Goal: Transaction & Acquisition: Register for event/course

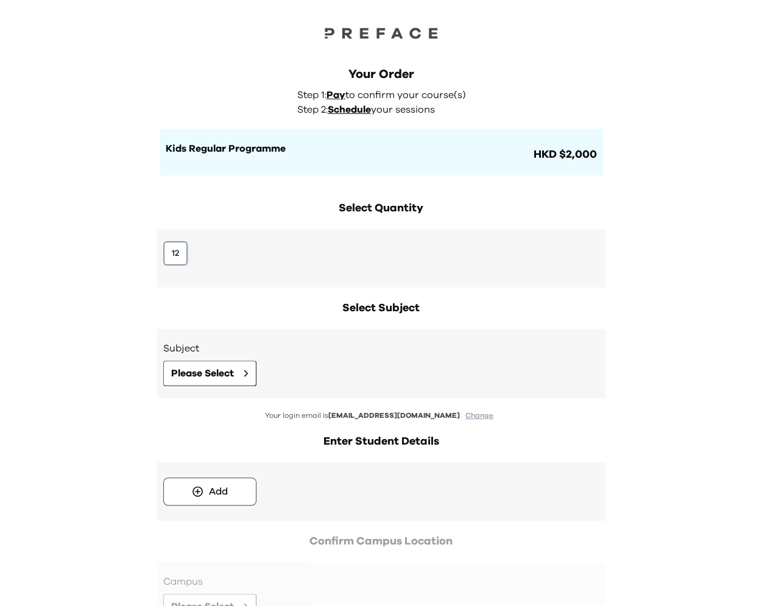
click at [175, 245] on button "12" at bounding box center [175, 253] width 24 height 24
click at [189, 358] on div "Subject Please Select" at bounding box center [381, 363] width 436 height 45
click at [189, 375] on span "Please Select" at bounding box center [202, 373] width 63 height 15
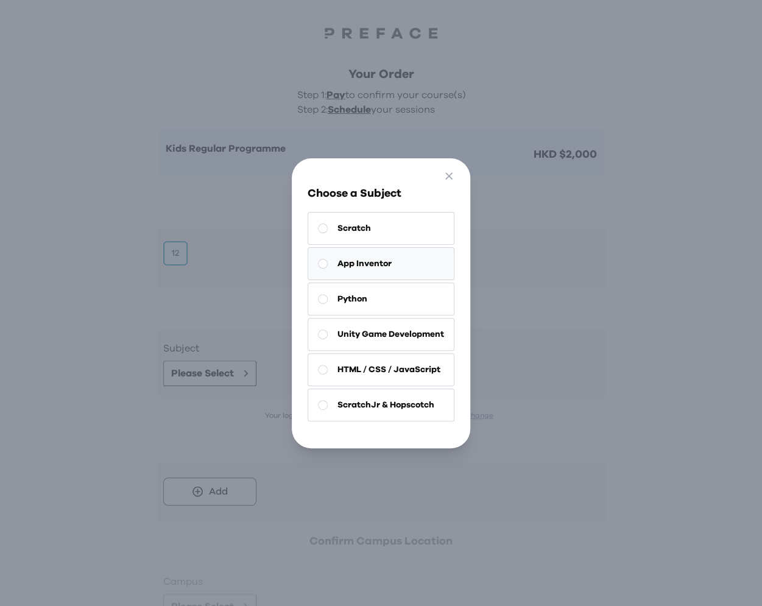
click at [378, 267] on span "App Inventor" at bounding box center [364, 264] width 54 height 12
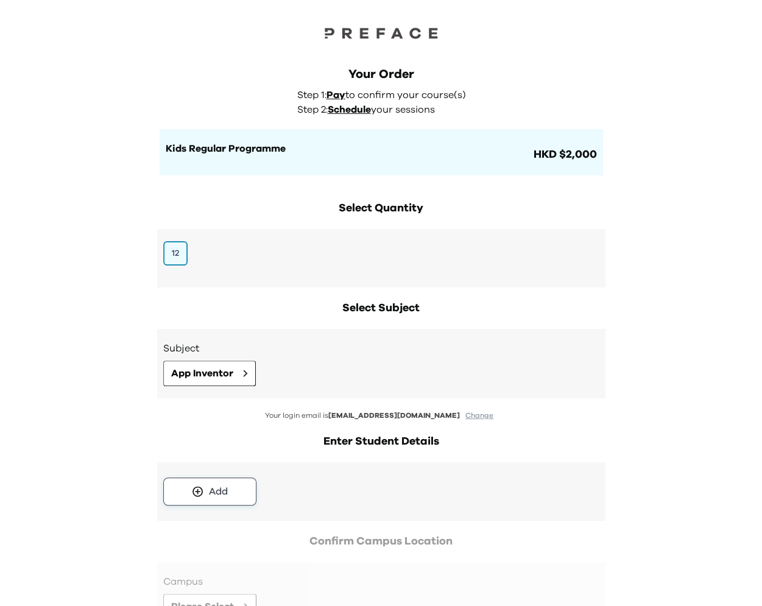
click at [202, 494] on icon at bounding box center [197, 491] width 13 height 12
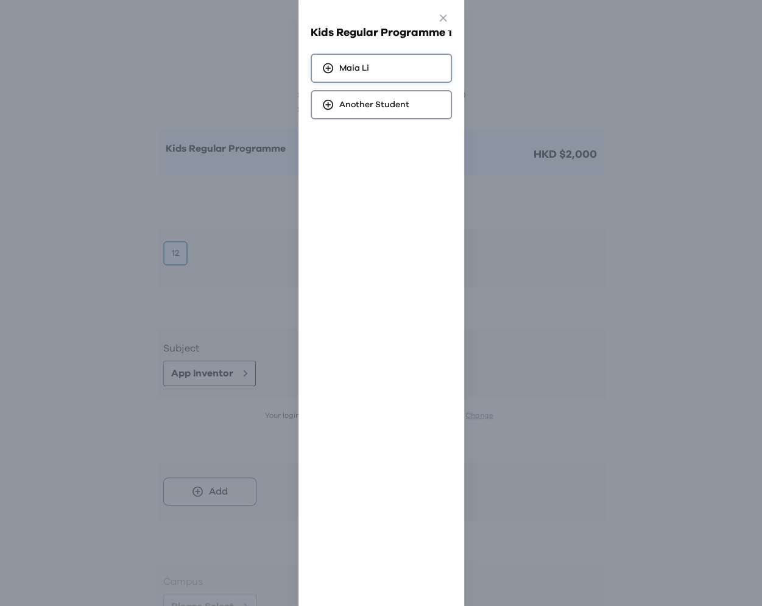
click at [378, 62] on div "Maia Li" at bounding box center [381, 68] width 141 height 29
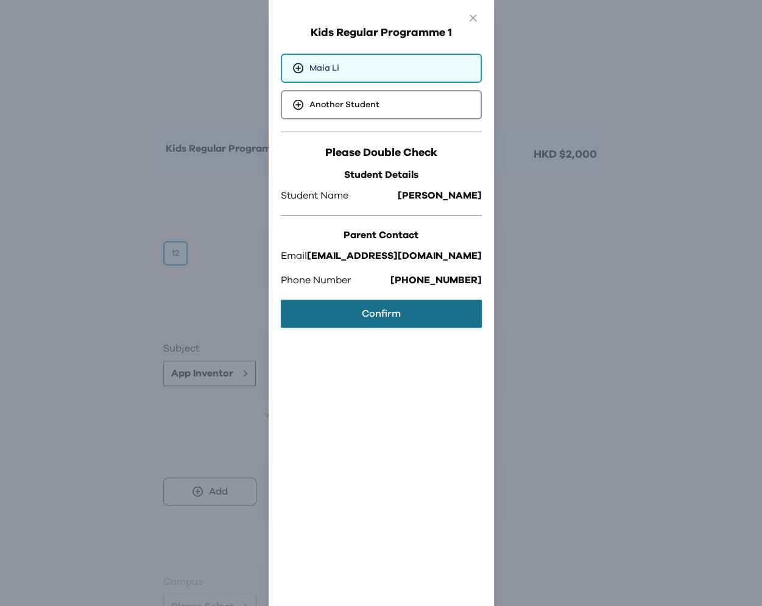
click at [341, 312] on button "Confirm" at bounding box center [381, 314] width 201 height 28
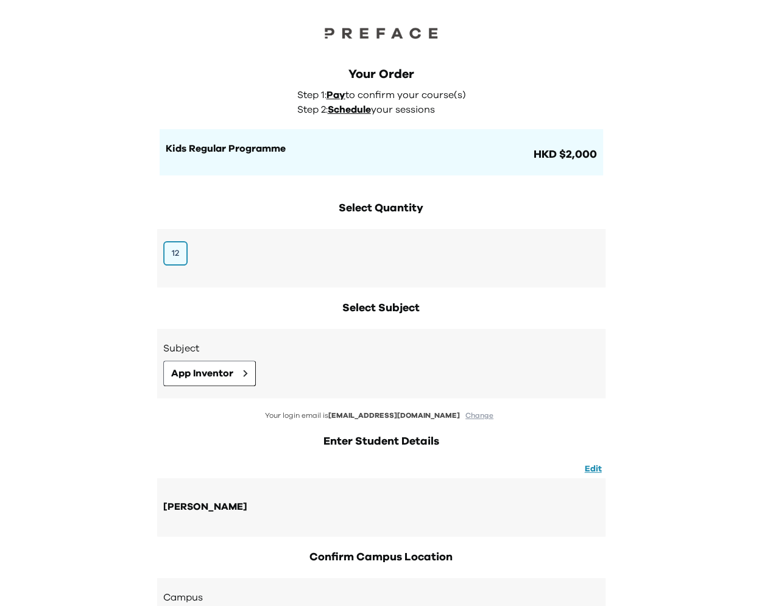
scroll to position [134, 0]
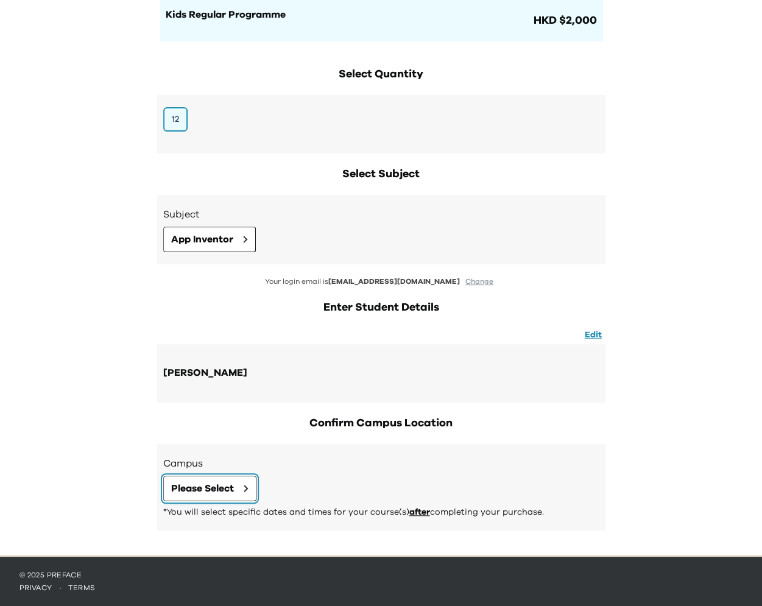
click at [213, 498] on button "Please Select" at bounding box center [209, 489] width 93 height 26
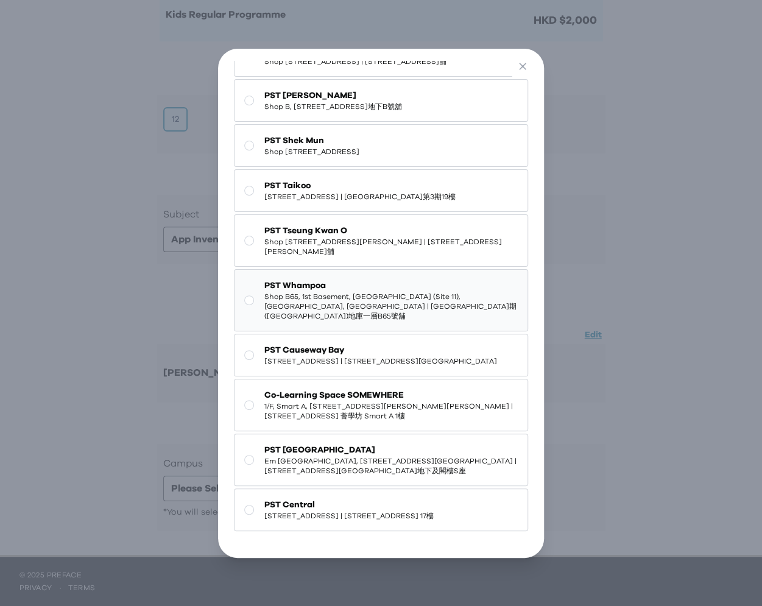
scroll to position [147, 0]
click at [334, 507] on span "PST Central" at bounding box center [348, 505] width 169 height 12
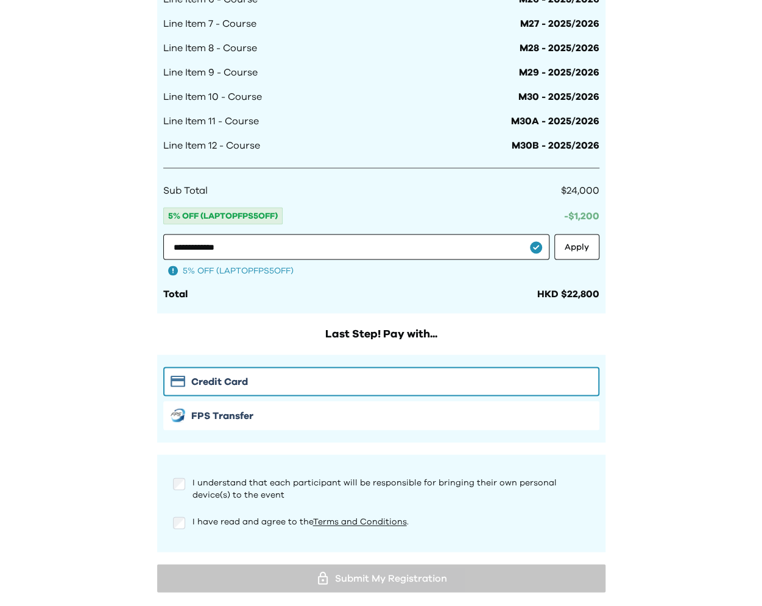
scroll to position [1033, 0]
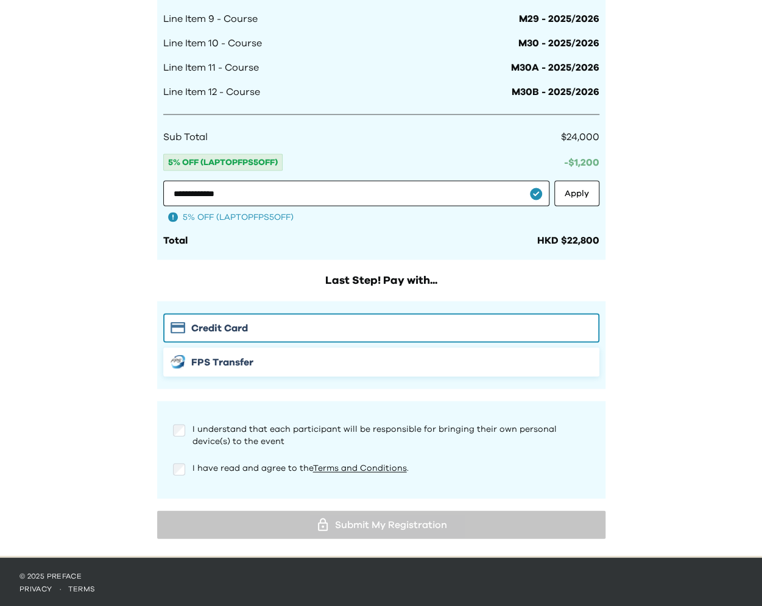
click at [250, 358] on span "FPS Transfer" at bounding box center [222, 362] width 62 height 15
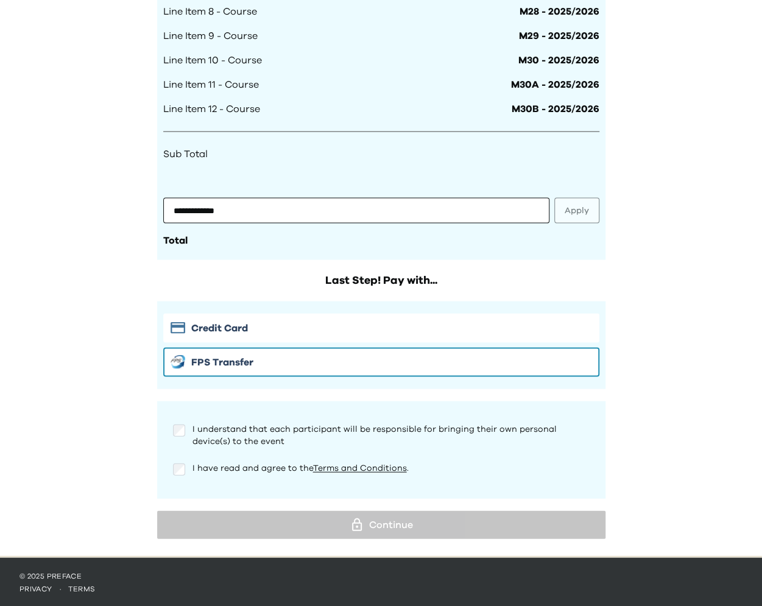
click at [177, 437] on div "I understand that each participant will be responsible for bringing their own p…" at bounding box center [381, 435] width 417 height 24
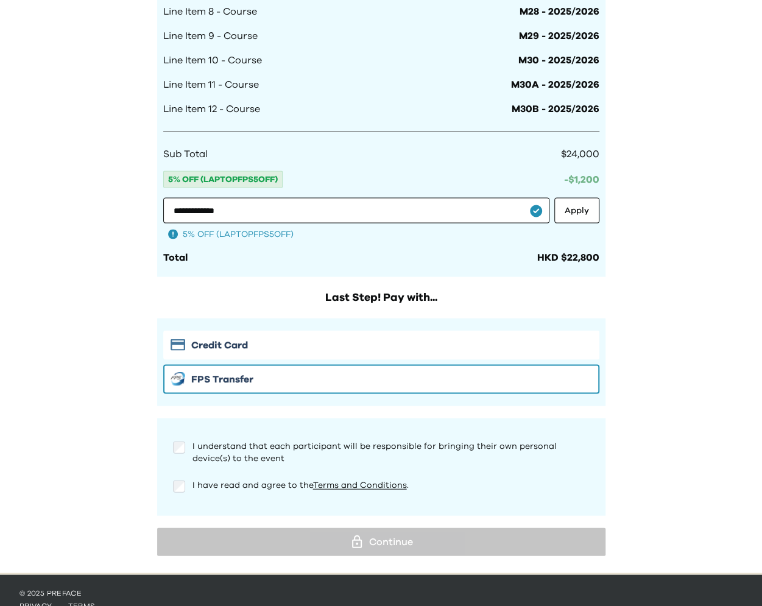
click at [178, 468] on div "I understand that each participant will be responsible for bringing their own p…" at bounding box center [381, 466] width 436 height 73
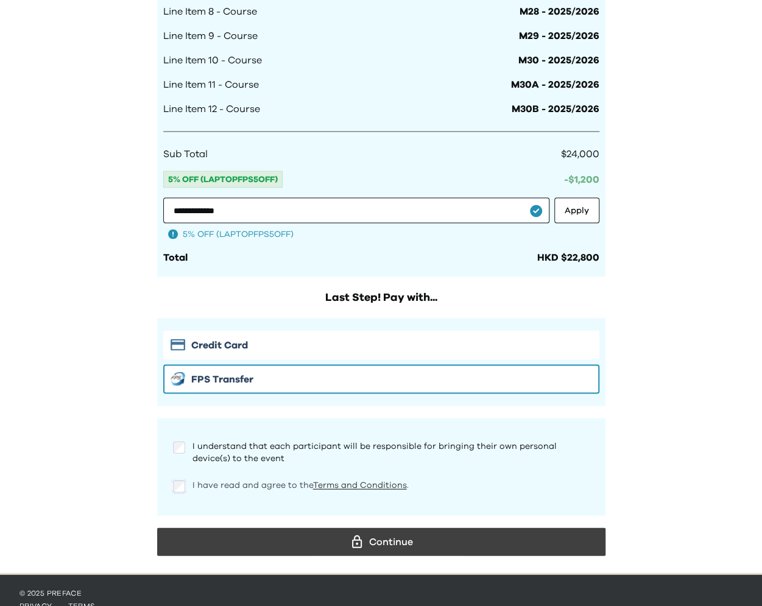
scroll to position [1033, 0]
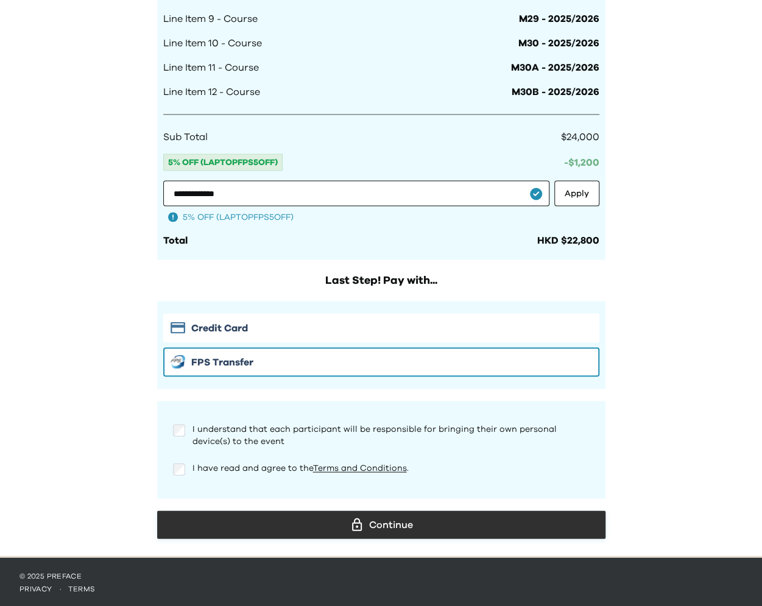
click at [496, 519] on div "Continue" at bounding box center [381, 524] width 429 height 18
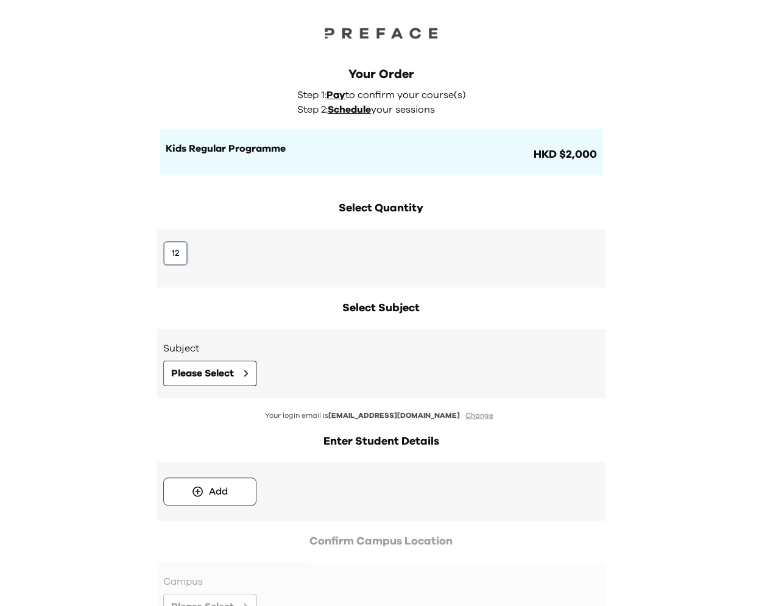
click at [179, 253] on button "12" at bounding box center [175, 253] width 24 height 24
click at [190, 369] on span "Please Select" at bounding box center [202, 373] width 63 height 15
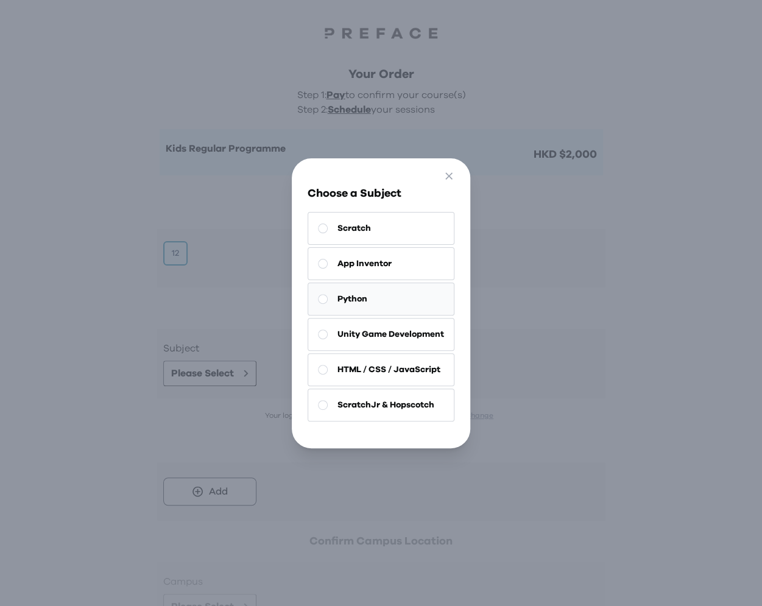
click at [417, 300] on button "Python" at bounding box center [381, 299] width 147 height 33
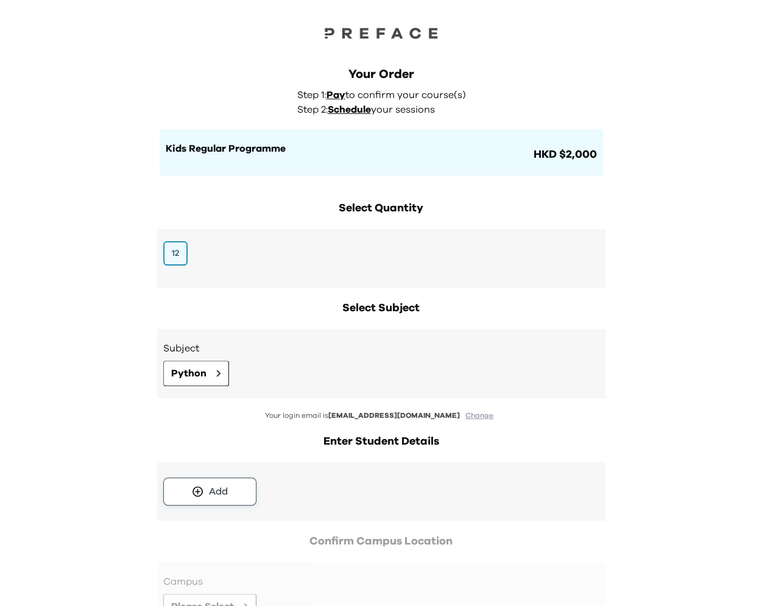
click at [224, 485] on div "Add" at bounding box center [218, 491] width 19 height 15
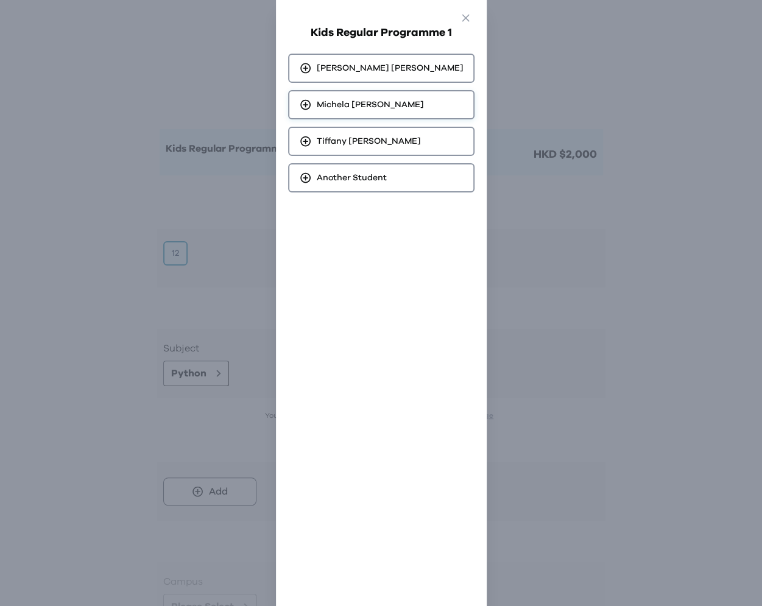
click at [390, 107] on span "Michela Wong" at bounding box center [370, 105] width 107 height 12
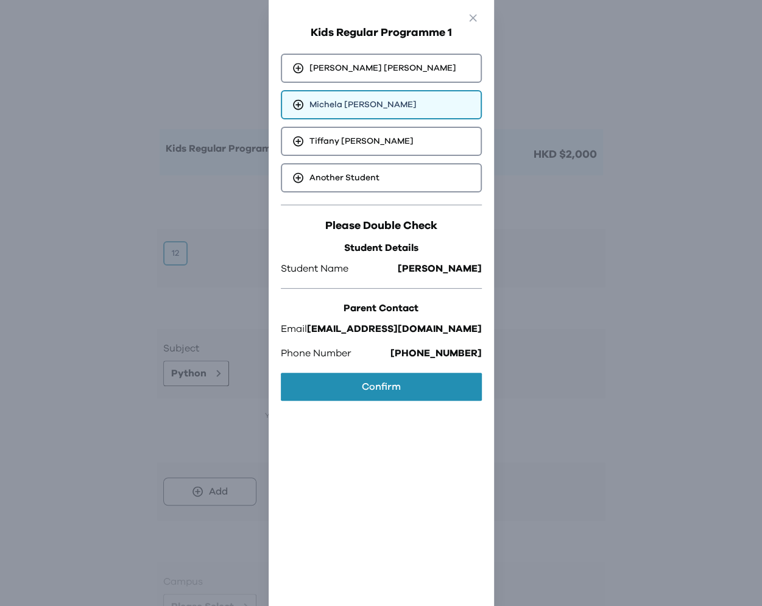
click at [359, 372] on div "Please Double Check Student Details Student Name Michela Wong Parent Contact Em…" at bounding box center [381, 305] width 201 height 201
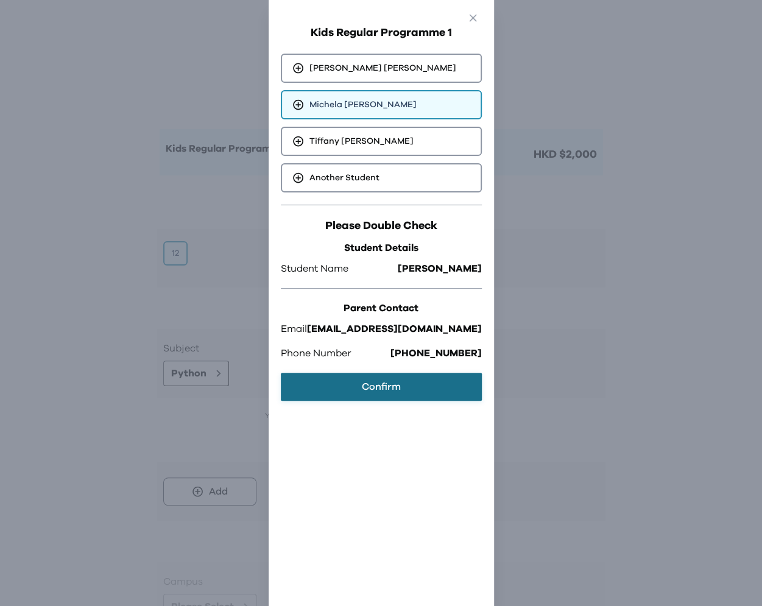
click at [359, 375] on button "Confirm" at bounding box center [381, 387] width 201 height 28
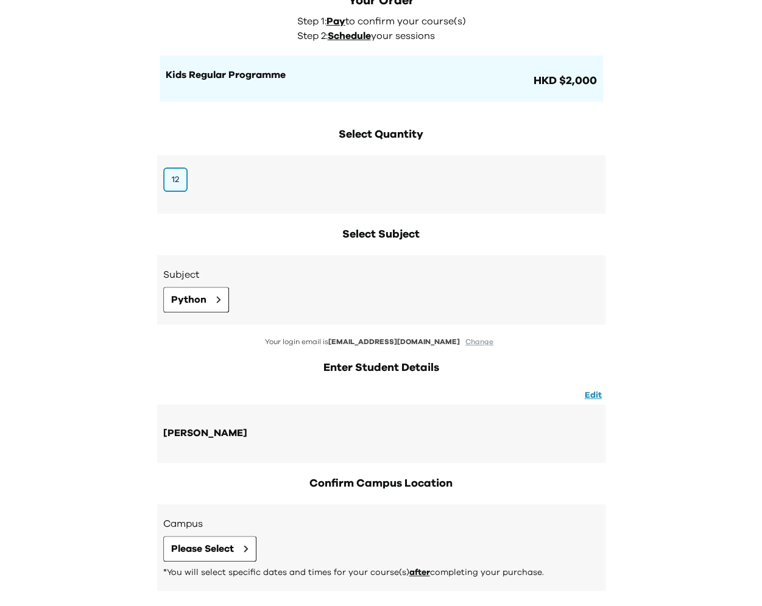
scroll to position [134, 0]
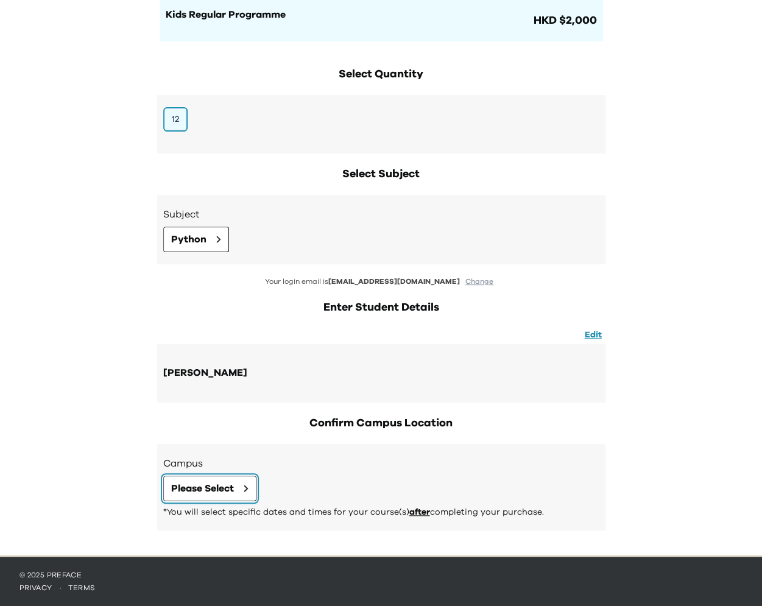
click at [215, 479] on button "Please Select" at bounding box center [209, 489] width 93 height 26
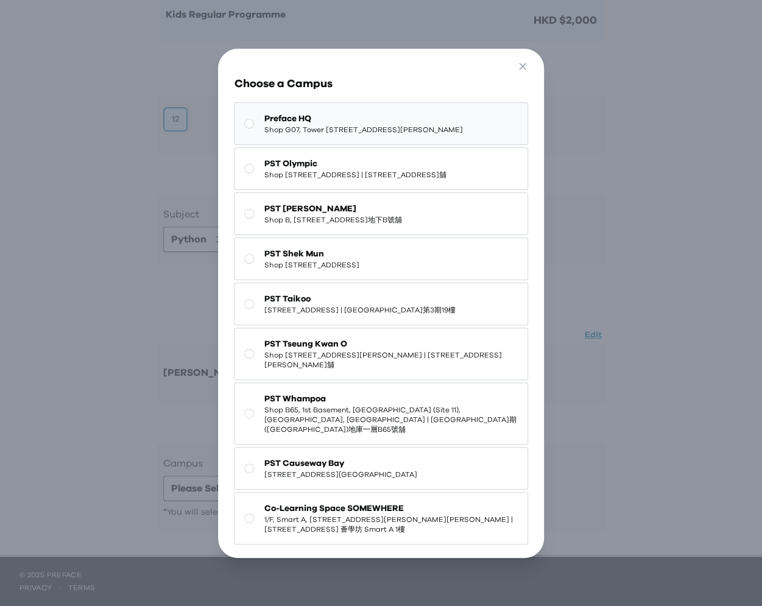
click at [368, 121] on span "Preface HQ" at bounding box center [363, 119] width 199 height 12
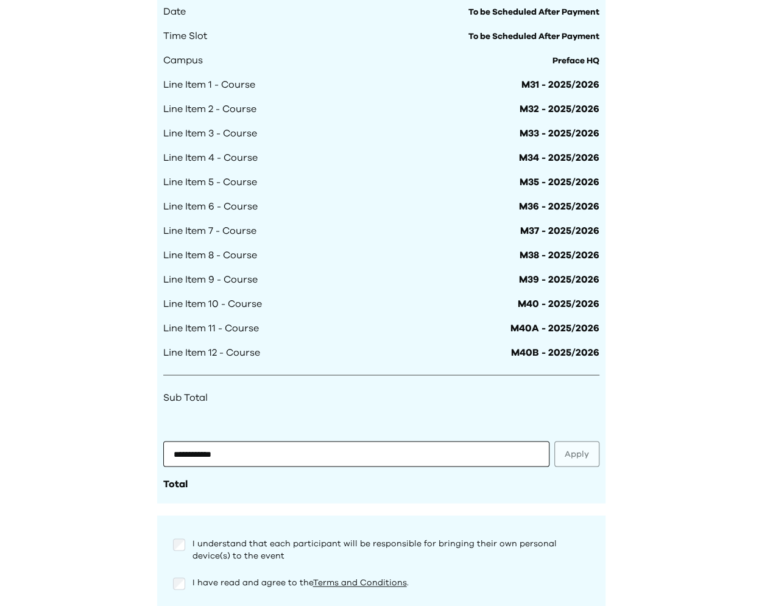
scroll to position [1033, 0]
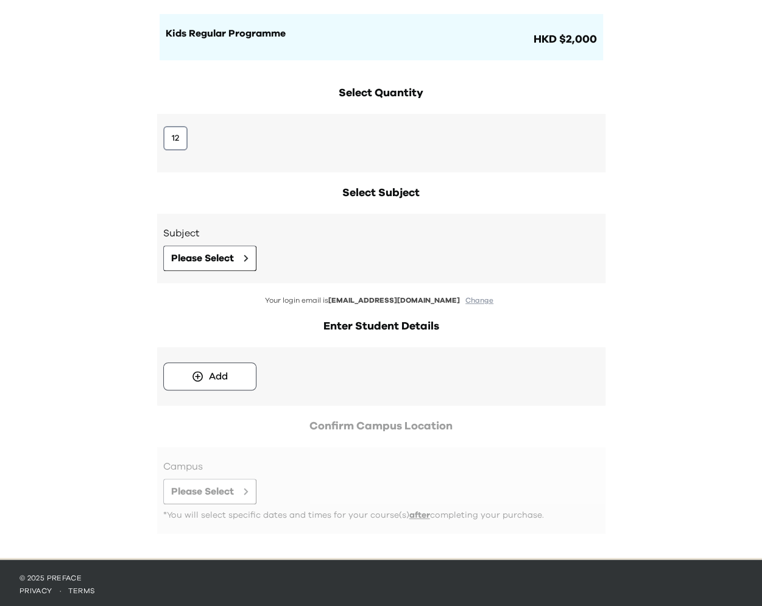
scroll to position [118, 0]
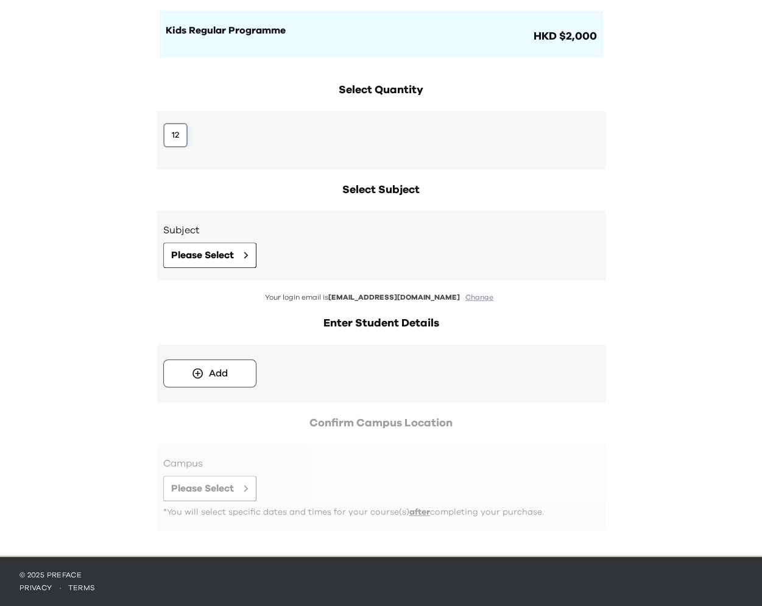
click at [177, 135] on button "12" at bounding box center [175, 135] width 24 height 24
click at [193, 250] on span "Please Select" at bounding box center [202, 255] width 63 height 15
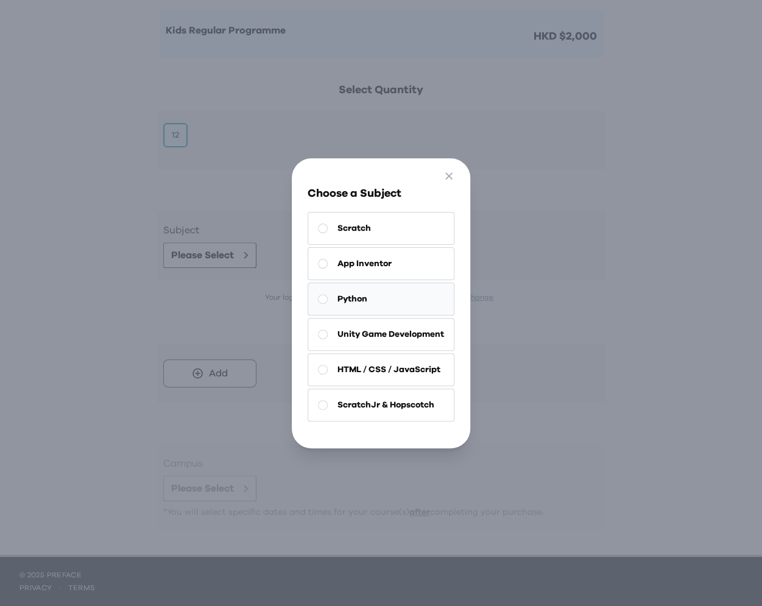
click at [409, 303] on button "Python" at bounding box center [381, 299] width 147 height 33
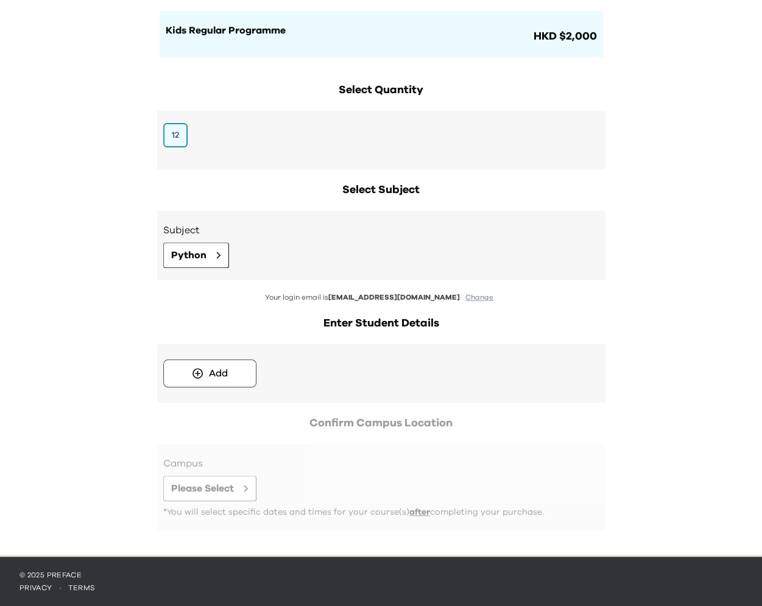
click at [210, 352] on div "Add" at bounding box center [381, 373] width 448 height 58
click at [210, 366] on div "Add" at bounding box center [218, 373] width 19 height 15
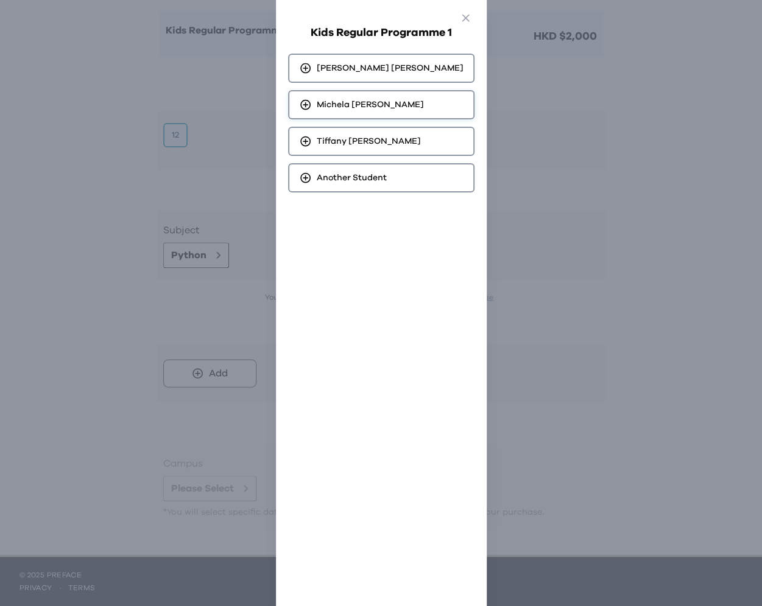
click at [411, 111] on div "Michela Wong" at bounding box center [381, 104] width 186 height 29
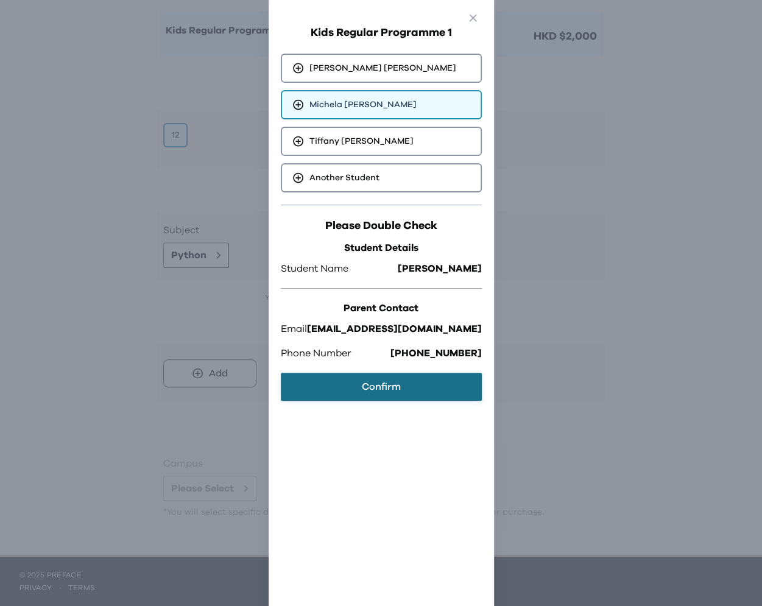
click at [330, 387] on button "Confirm" at bounding box center [381, 387] width 201 height 28
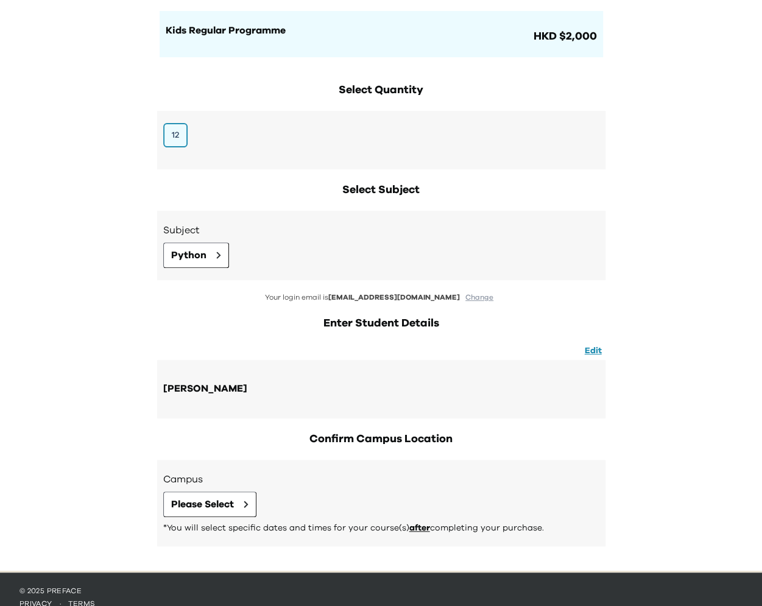
scroll to position [134, 0]
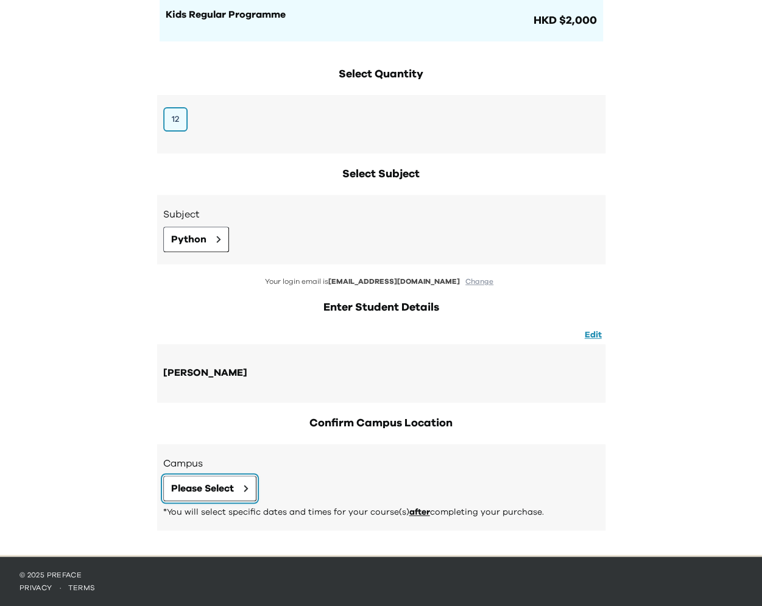
click at [224, 486] on span "Please Select" at bounding box center [202, 488] width 63 height 15
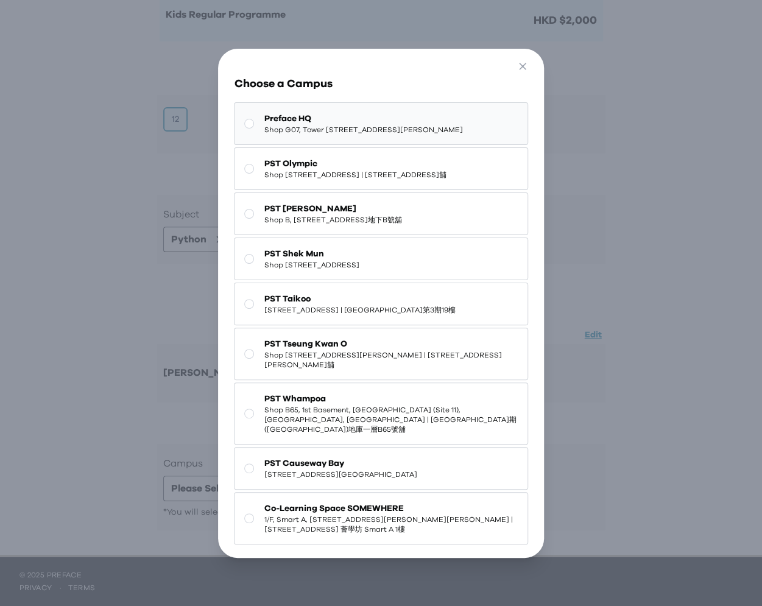
click at [417, 145] on button "Preface HQ Shop G07, Tower [STREET_ADDRESS][PERSON_NAME]" at bounding box center [381, 123] width 294 height 43
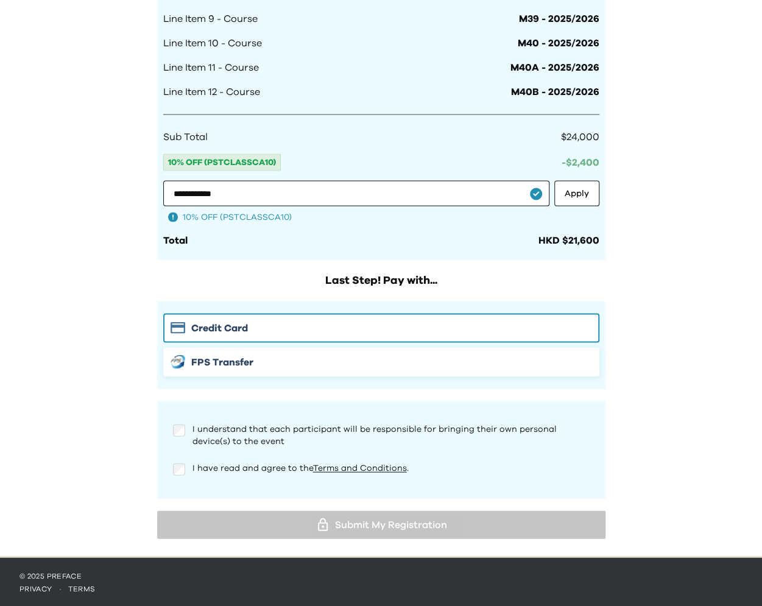
click at [236, 361] on span "FPS Transfer" at bounding box center [222, 362] width 62 height 15
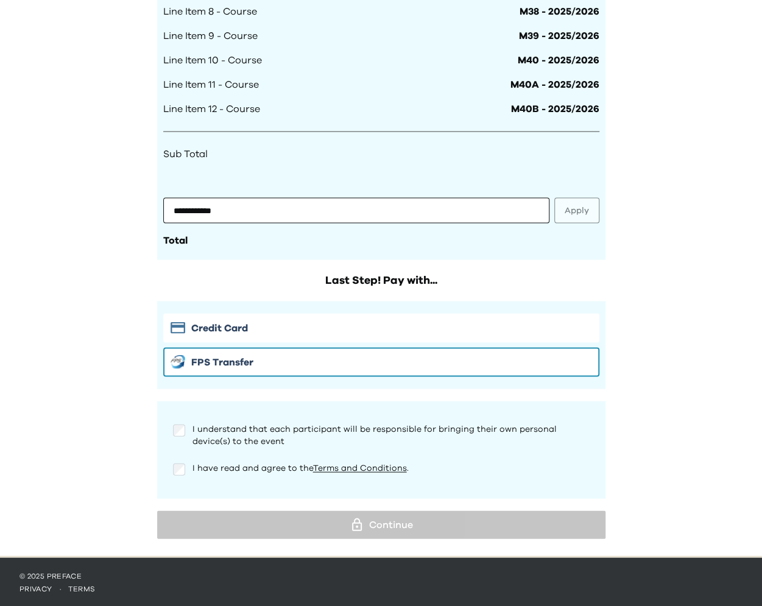
click at [185, 452] on div "I understand that each participant will be responsible for bringing their own p…" at bounding box center [381, 432] width 436 height 39
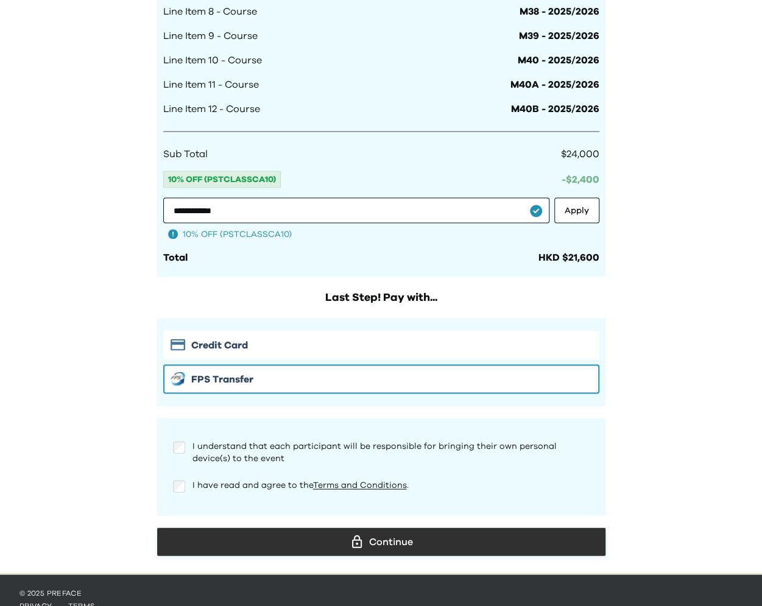
click at [309, 539] on div "Continue" at bounding box center [381, 541] width 429 height 18
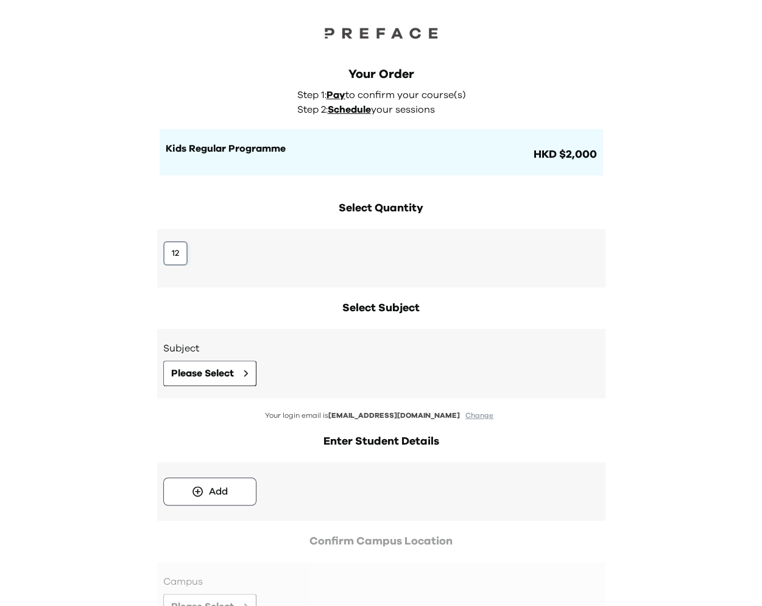
click at [178, 250] on button "12" at bounding box center [175, 253] width 24 height 24
click at [236, 349] on h3 "Subject" at bounding box center [381, 348] width 436 height 15
click at [236, 379] on button "Please Select" at bounding box center [209, 374] width 93 height 26
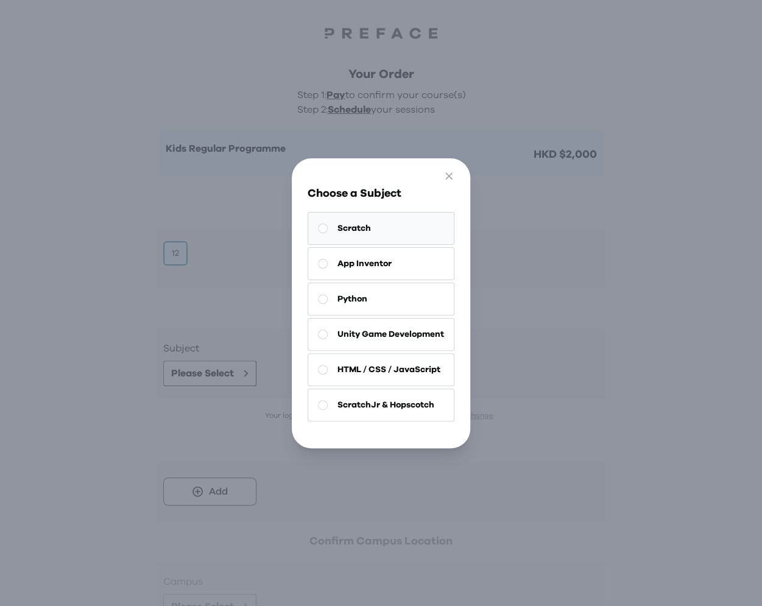
click at [408, 228] on button "Scratch" at bounding box center [381, 228] width 147 height 33
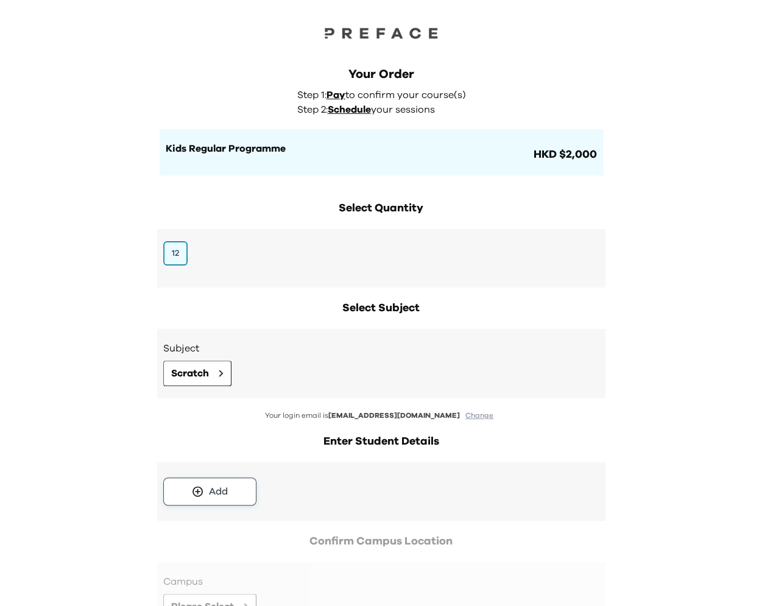
click at [219, 497] on div "Add" at bounding box center [218, 491] width 19 height 15
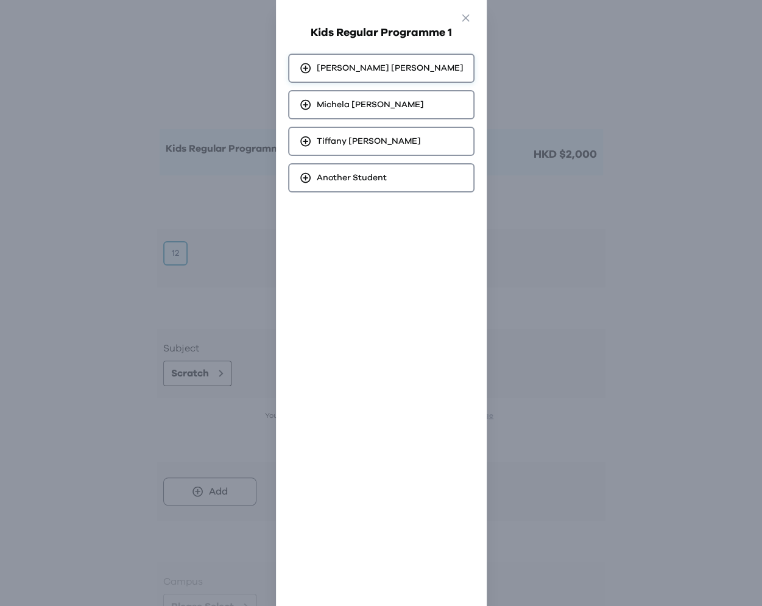
click at [394, 65] on span "[PERSON_NAME]" at bounding box center [390, 68] width 147 height 12
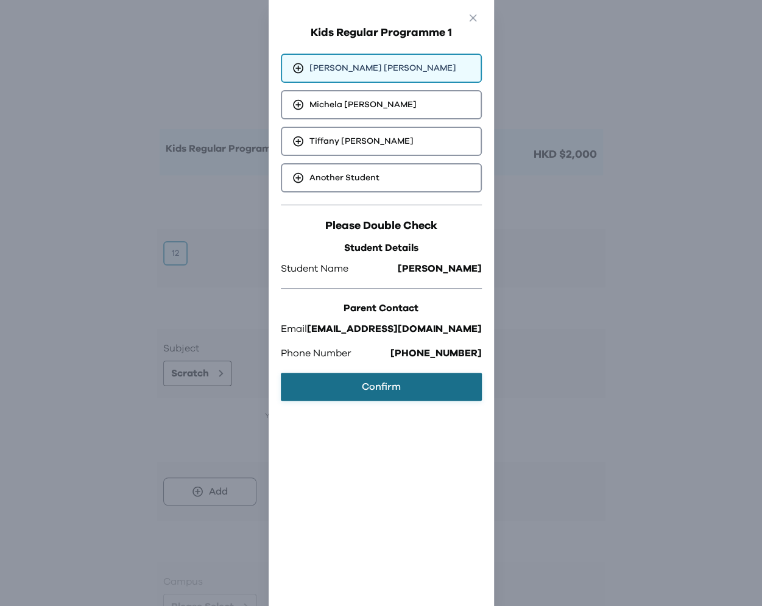
click at [368, 384] on button "Confirm" at bounding box center [381, 387] width 201 height 28
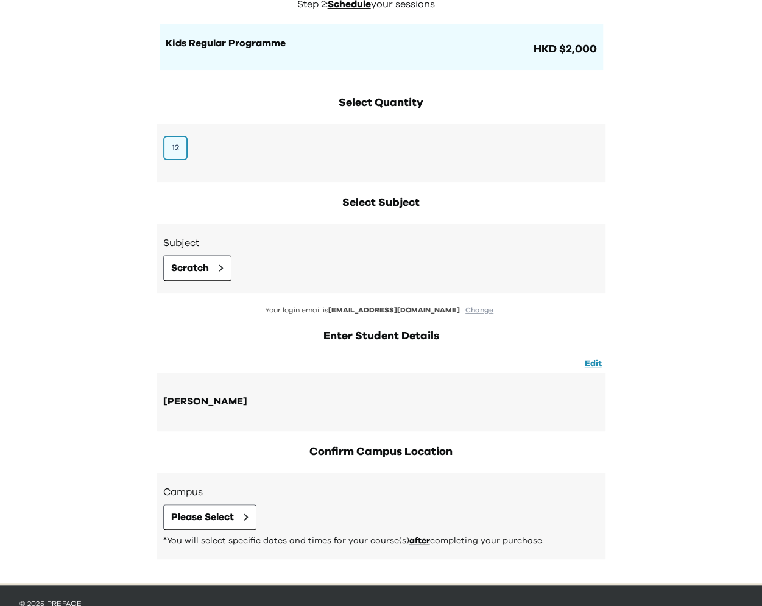
scroll to position [134, 0]
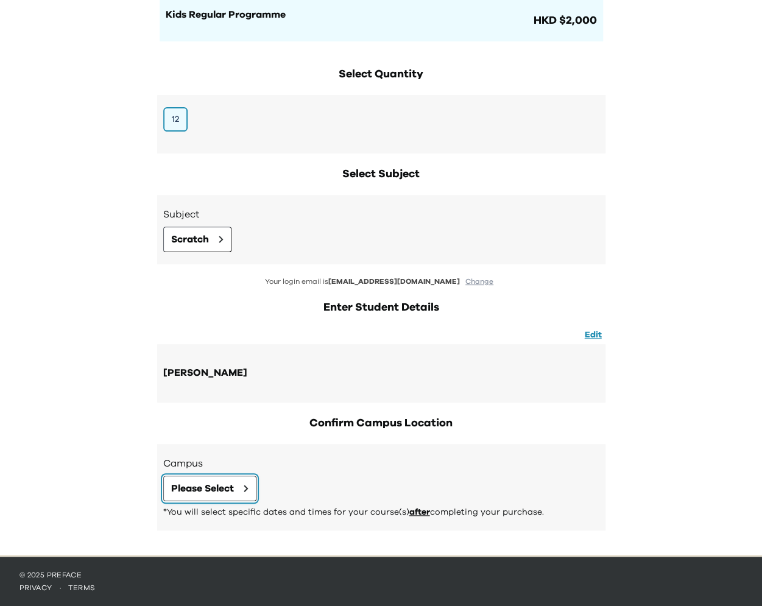
click at [223, 490] on span "Please Select" at bounding box center [202, 488] width 63 height 15
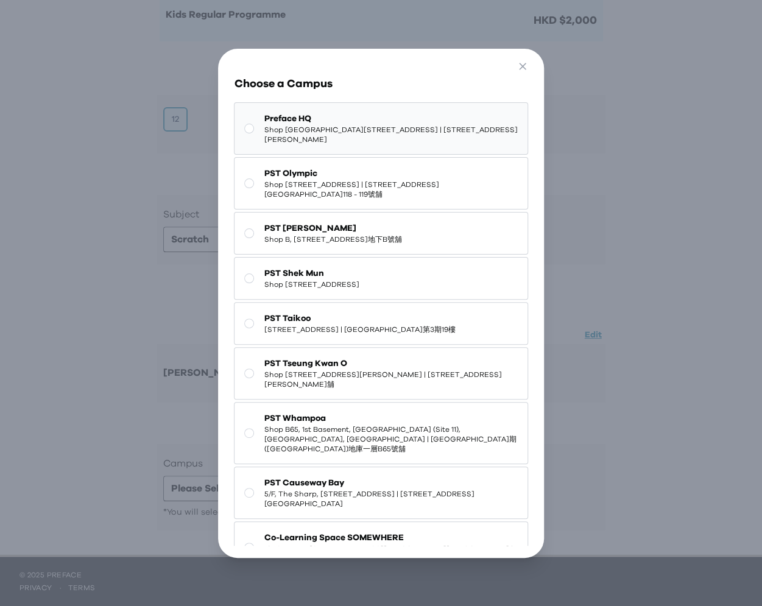
click at [383, 116] on span "Preface HQ" at bounding box center [390, 119] width 253 height 12
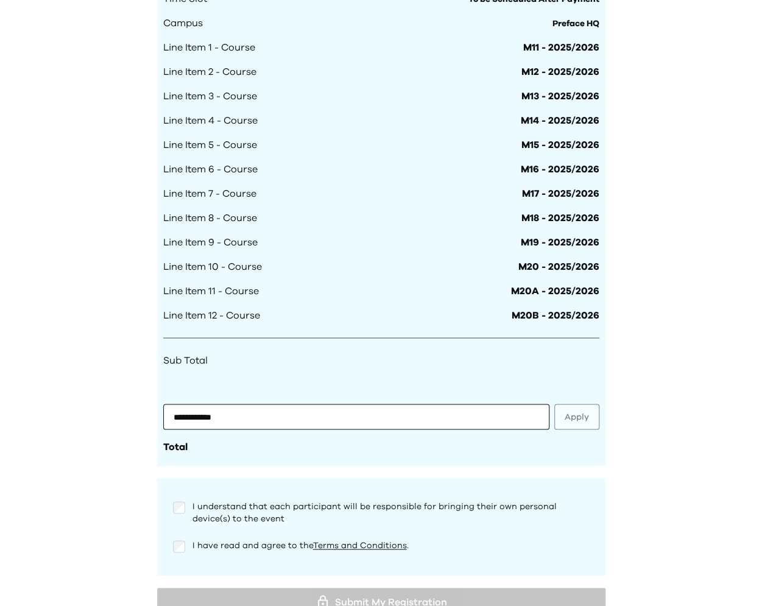
scroll to position [1033, 0]
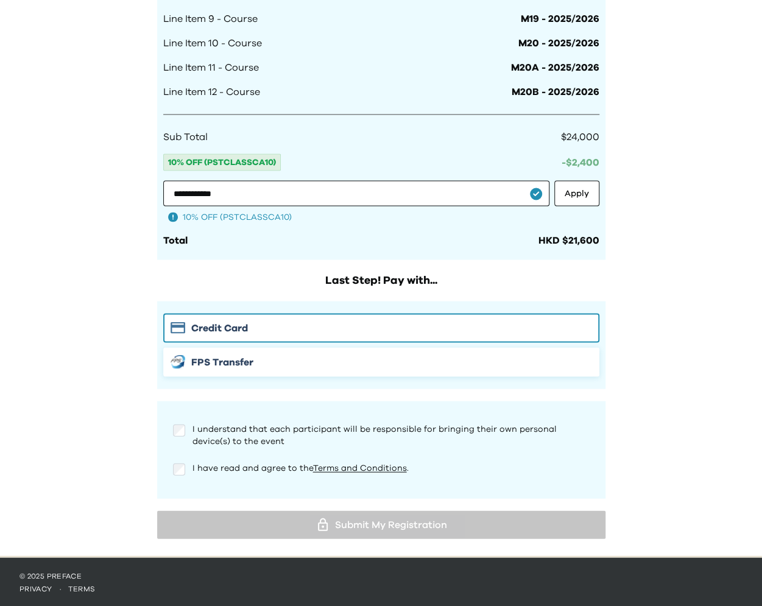
click at [182, 364] on img "button" at bounding box center [178, 362] width 15 height 14
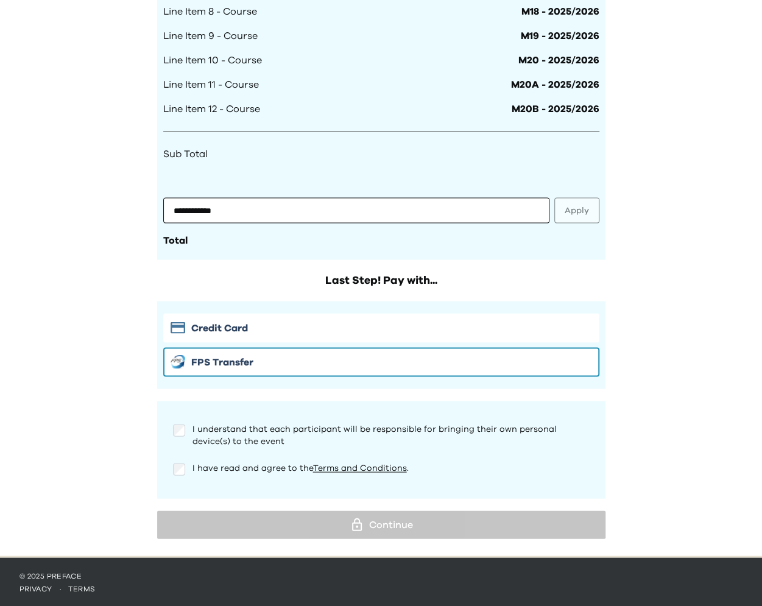
click at [182, 436] on div at bounding box center [179, 430] width 12 height 15
click at [182, 468] on div "I understand that each participant will be responsible for bringing their own p…" at bounding box center [381, 449] width 436 height 73
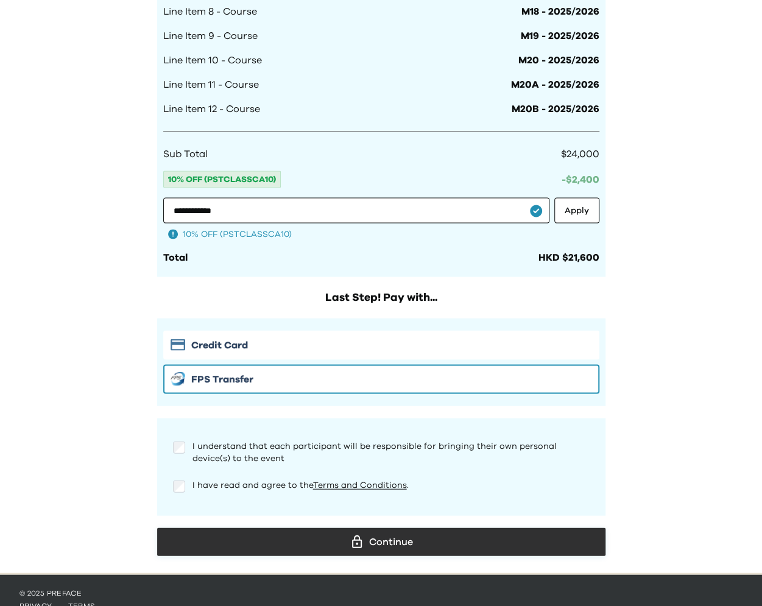
click at [281, 542] on div "Continue" at bounding box center [381, 541] width 429 height 18
